Goal: Find specific page/section: Find specific page/section

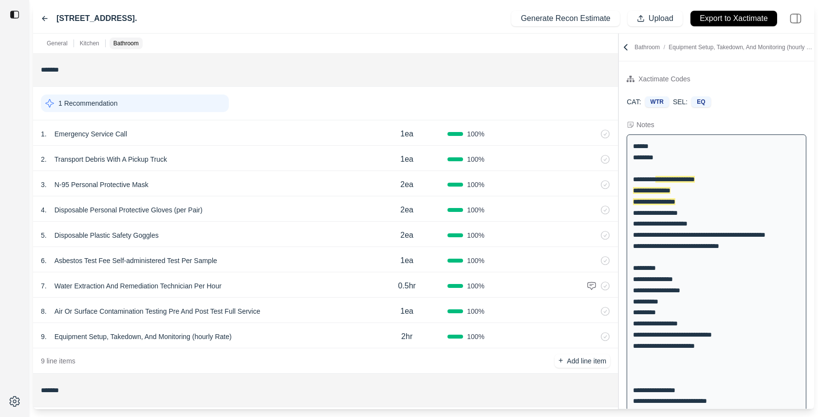
scroll to position [416, 0]
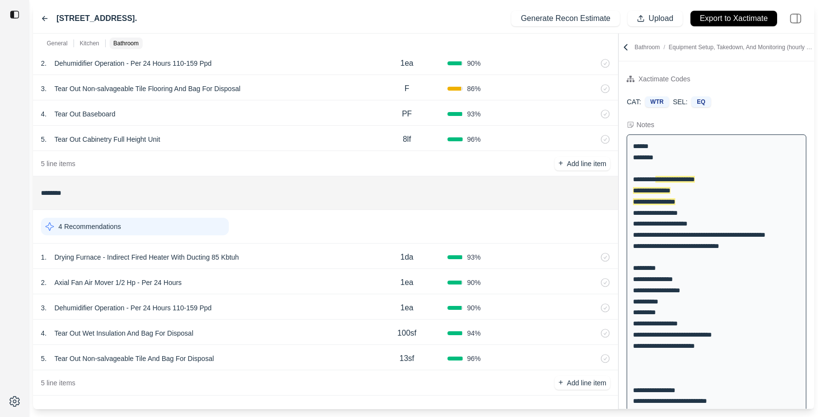
click at [238, 359] on div "5 . Tear Out Non-salvageable Tile And Bag For Disposal" at bounding box center [203, 359] width 325 height 14
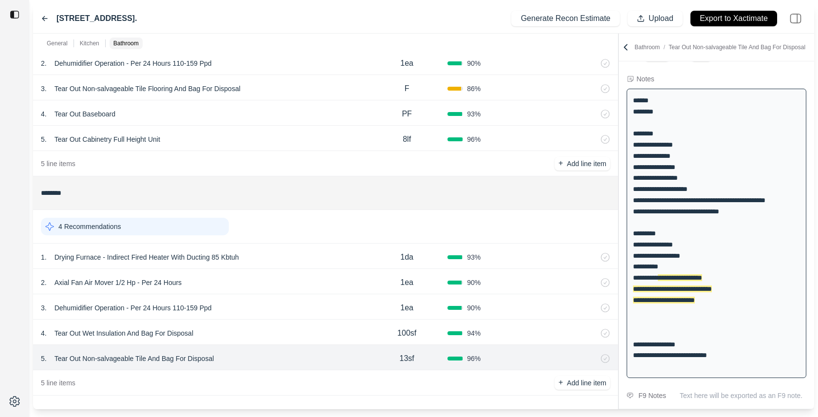
scroll to position [52, 0]
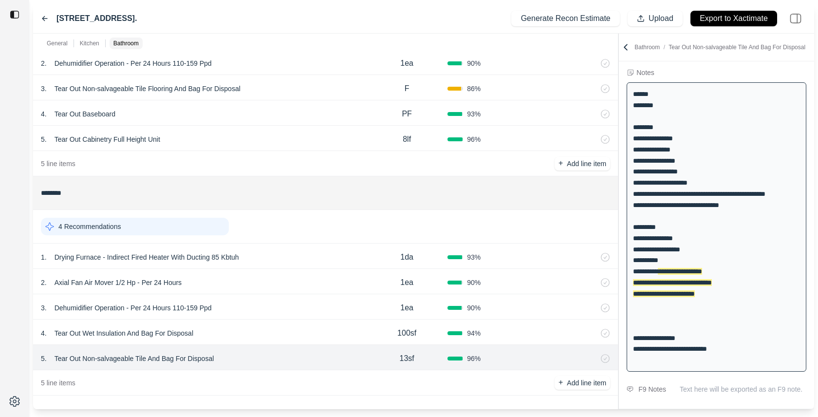
click at [219, 319] on div "4 . Tear Out Wet Insulation And Bag For Disposal 100sf 94 %" at bounding box center [325, 331] width 585 height 25
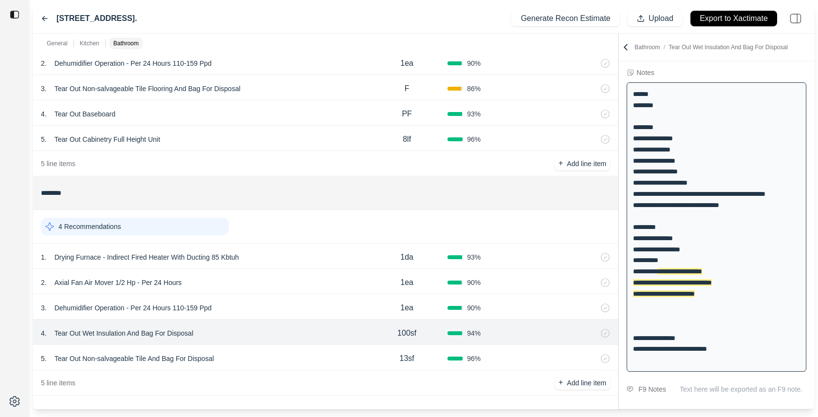
click at [215, 301] on div "3 . Dehumidifier Operation - Per 24 Hours 110-159 Ppd" at bounding box center [203, 308] width 325 height 14
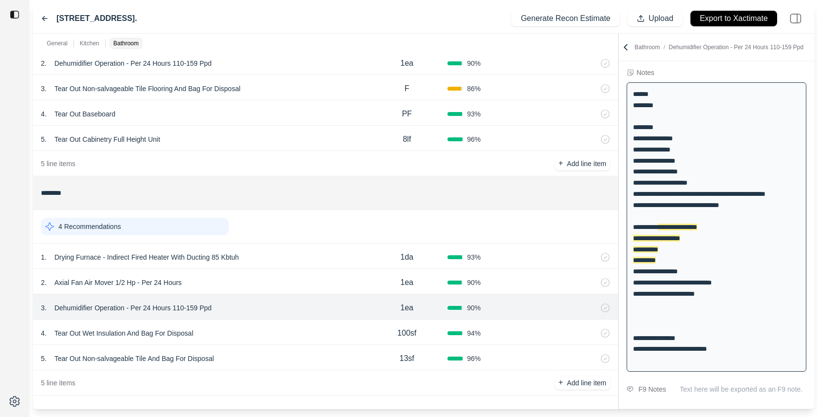
click at [211, 269] on div "2 . Axial Fan Air Mover 1/2 Hp - Per 24 Hours 1ea 90 %" at bounding box center [325, 281] width 585 height 25
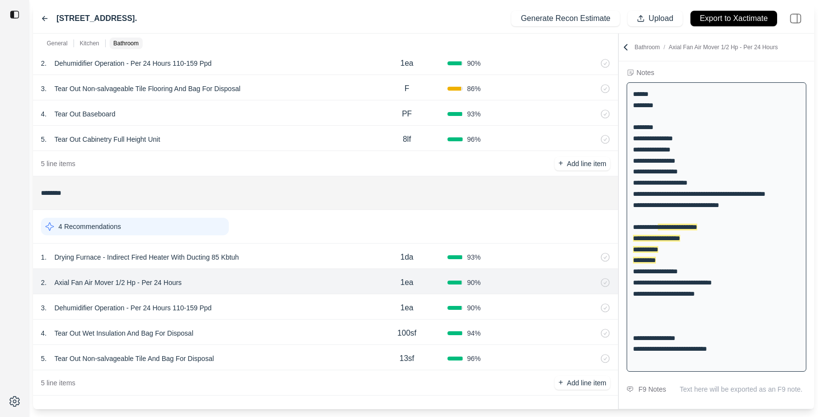
click at [281, 252] on div "1 . Drying Furnace - Indirect Fired Heater With Ducting 85 Kbtuh" at bounding box center [203, 257] width 325 height 14
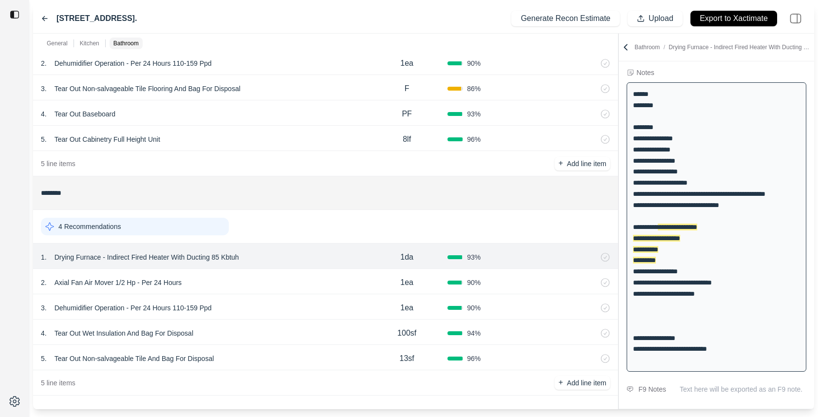
click at [283, 282] on div "2 . Axial Fan Air Mover 1/2 Hp - Per 24 Hours" at bounding box center [203, 283] width 325 height 14
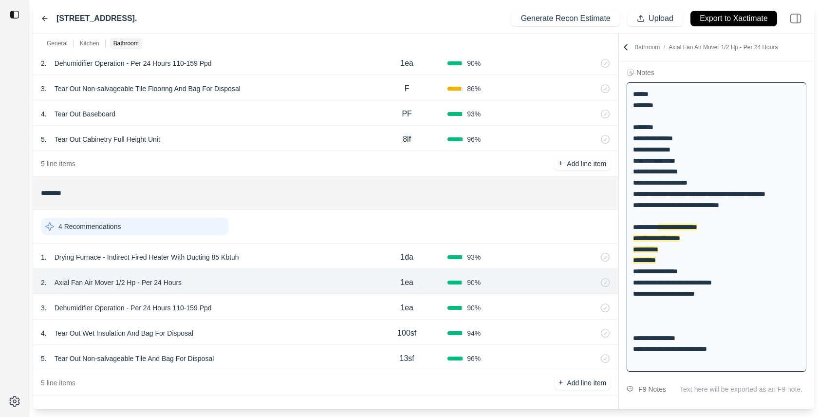
click at [286, 310] on div "3 . Dehumidifier Operation - Per 24 Hours 110-159 Ppd" at bounding box center [203, 308] width 325 height 14
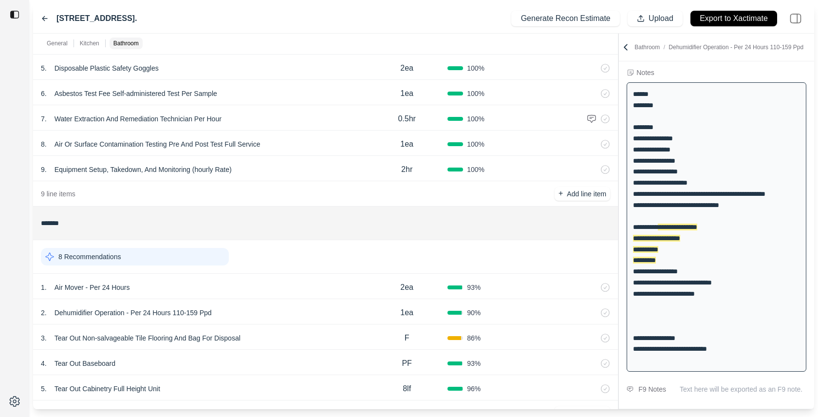
scroll to position [0, 0]
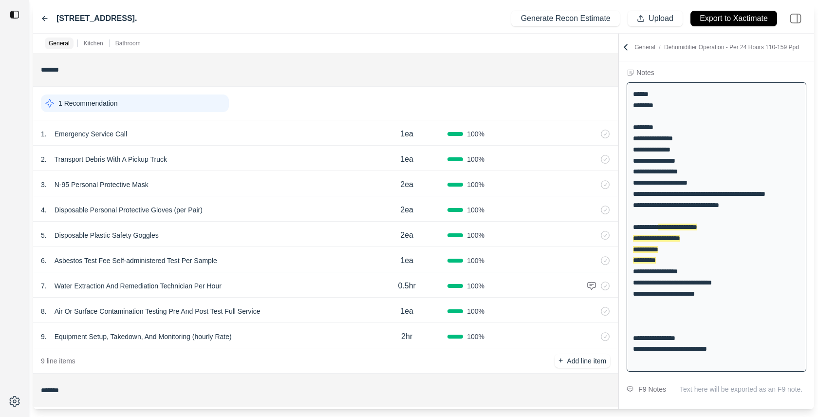
click at [268, 226] on div "5 . Disposable Plastic Safety Goggles 2ea 100 %" at bounding box center [325, 234] width 585 height 25
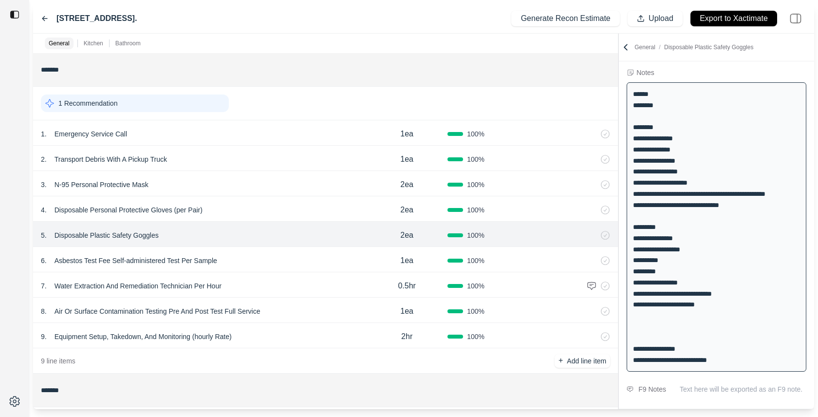
click at [41, 19] on icon at bounding box center [45, 19] width 8 height 8
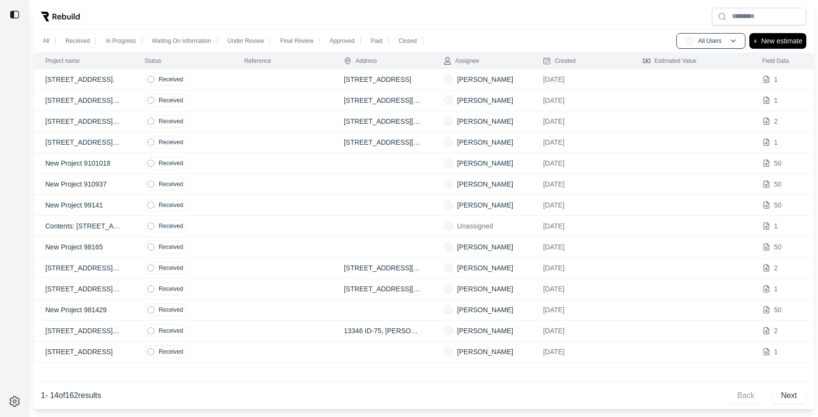
click at [497, 47] on div "All Received In Progress Waiting On Information Under Review Final Review Appro…" at bounding box center [423, 40] width 781 height 23
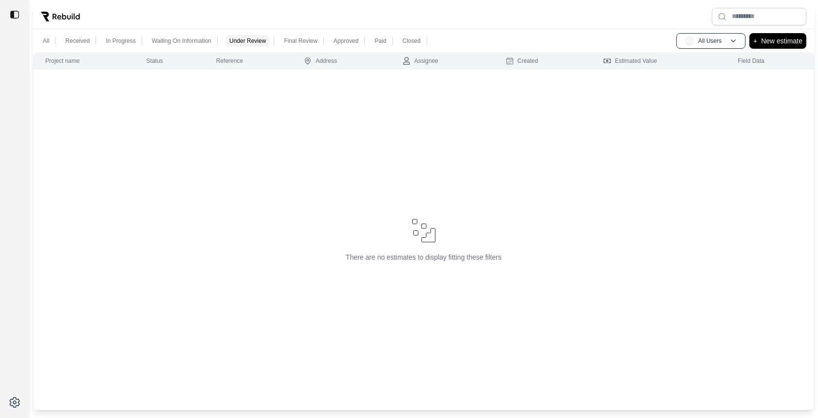
click at [46, 43] on p "All" at bounding box center [46, 41] width 6 height 8
